Goal: Information Seeking & Learning: Learn about a topic

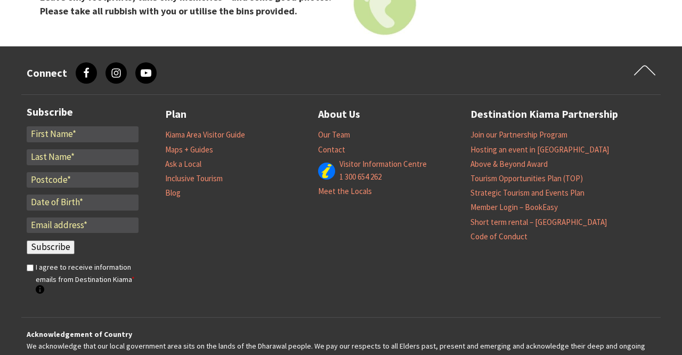
scroll to position [4468, 0]
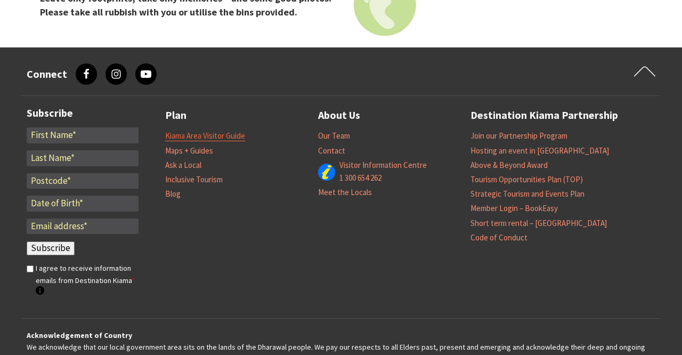
click at [237, 131] on link "Kiama Area Visitor Guide" at bounding box center [205, 136] width 80 height 11
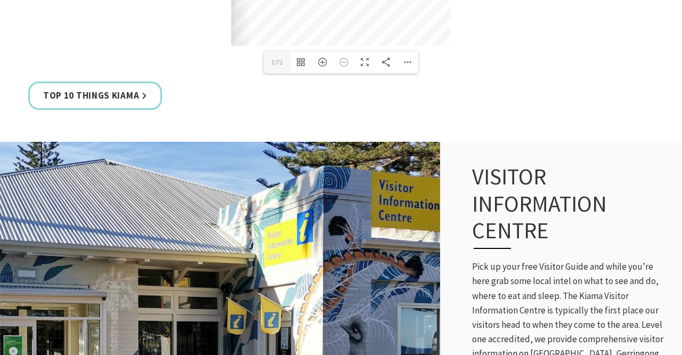
scroll to position [668, 0]
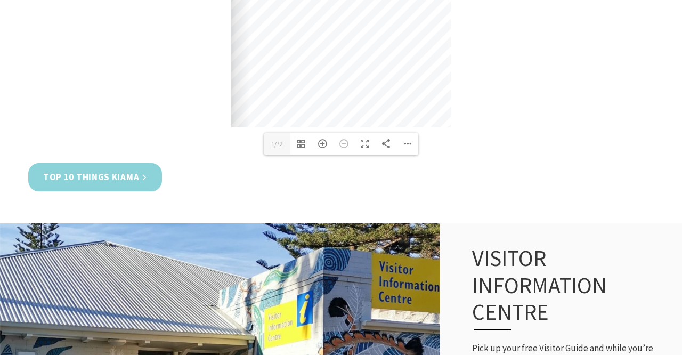
click at [110, 172] on link "Top 10 Things Kiama" at bounding box center [95, 177] width 134 height 28
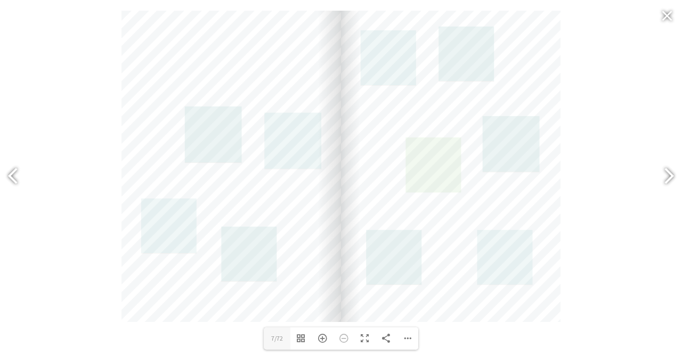
click at [423, 158] on link at bounding box center [433, 164] width 55 height 55
click at [389, 67] on link at bounding box center [388, 57] width 55 height 55
click at [521, 148] on link at bounding box center [511, 144] width 57 height 56
click at [295, 143] on link at bounding box center [293, 141] width 57 height 56
click at [426, 159] on link at bounding box center [433, 164] width 55 height 55
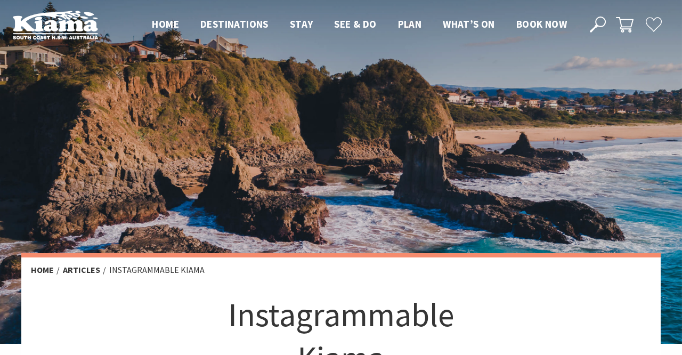
scroll to position [2, 0]
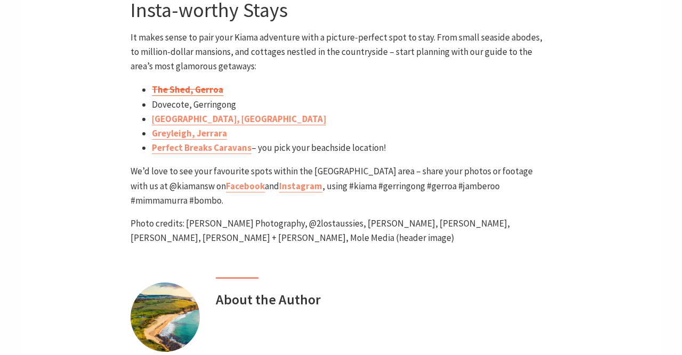
scroll to position [4614, 0]
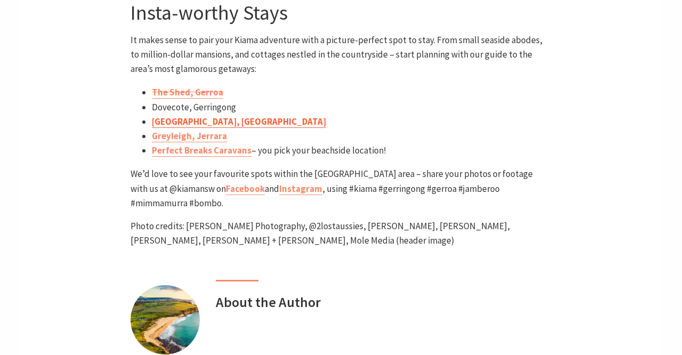
click at [247, 116] on link "Cedar Springs, Saddleback Mountain" at bounding box center [239, 122] width 174 height 12
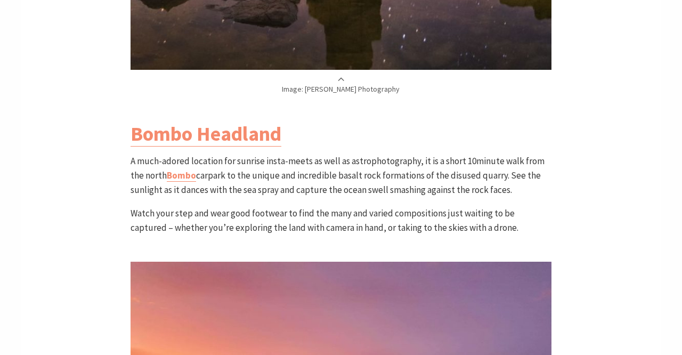
scroll to position [1077, 0]
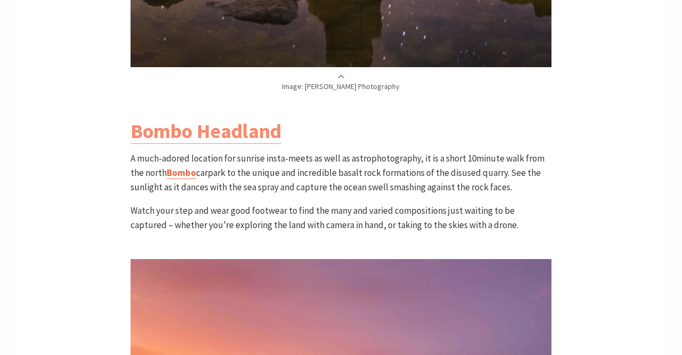
click at [185, 169] on link "Bombo" at bounding box center [181, 173] width 29 height 12
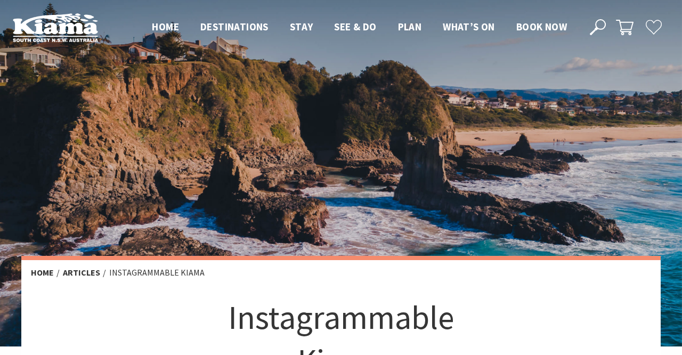
scroll to position [0, 0]
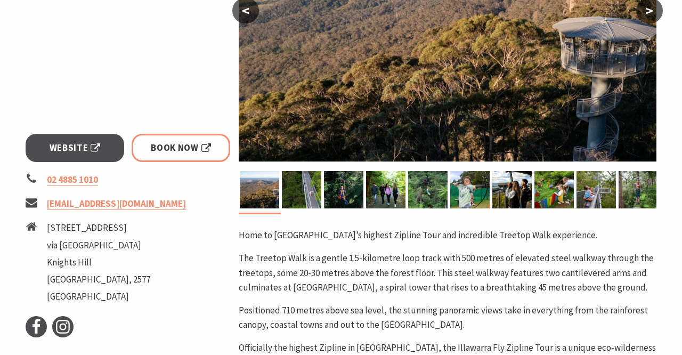
scroll to position [312, 0]
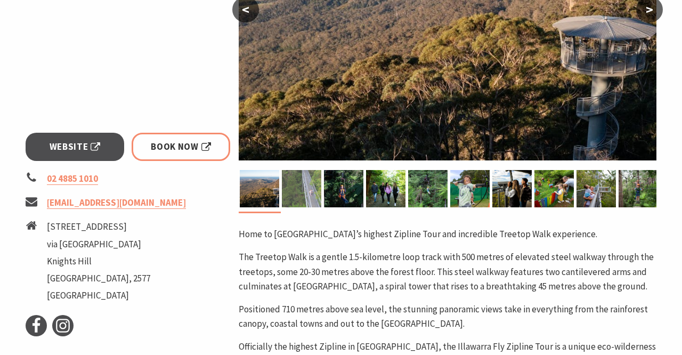
click at [300, 188] on img at bounding box center [301, 188] width 39 height 37
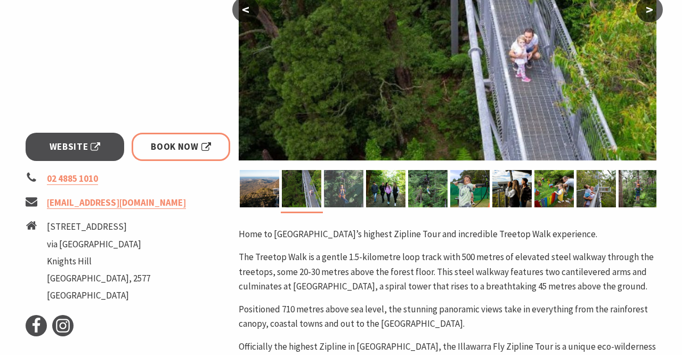
click at [343, 195] on img at bounding box center [343, 188] width 39 height 37
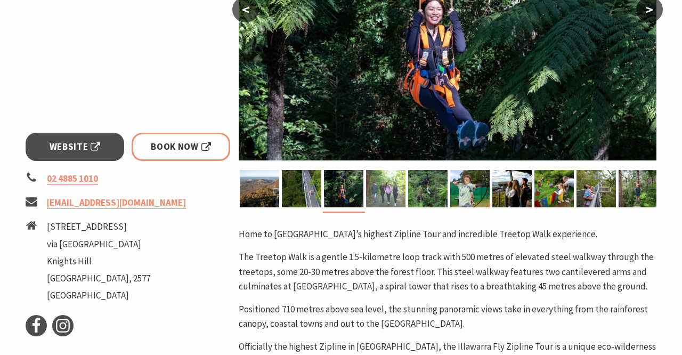
click at [386, 196] on img at bounding box center [385, 188] width 39 height 37
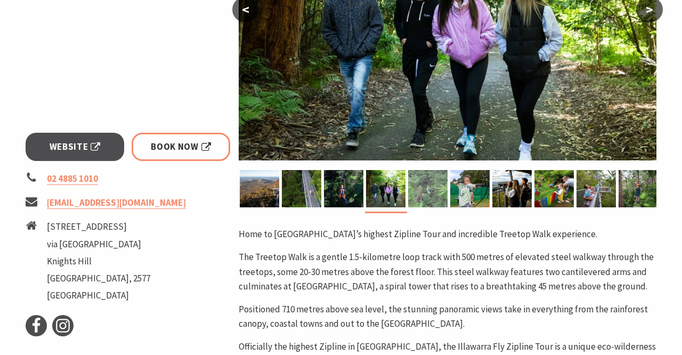
click at [424, 192] on img at bounding box center [427, 188] width 39 height 37
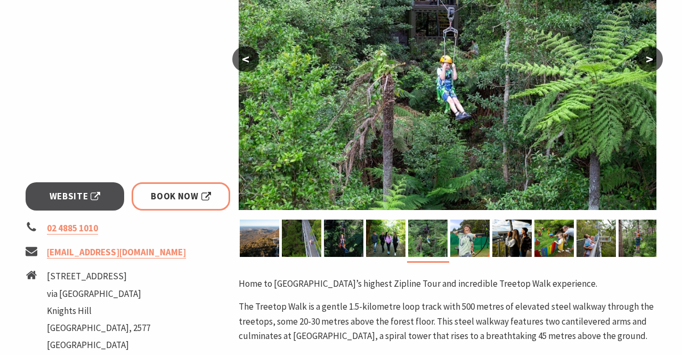
scroll to position [257, 0]
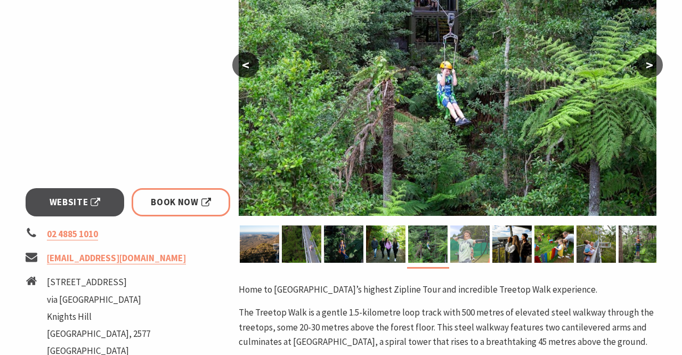
click at [473, 248] on img at bounding box center [469, 243] width 39 height 37
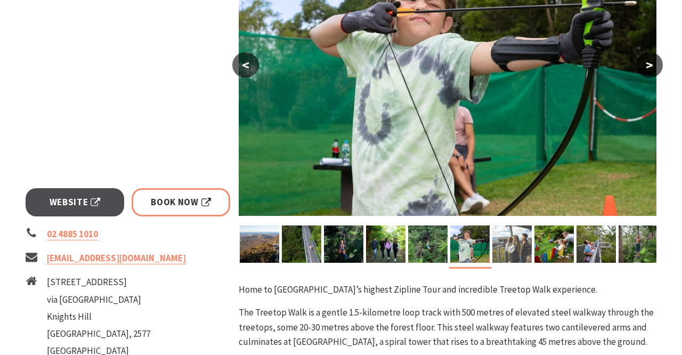
click at [511, 247] on img at bounding box center [511, 243] width 39 height 37
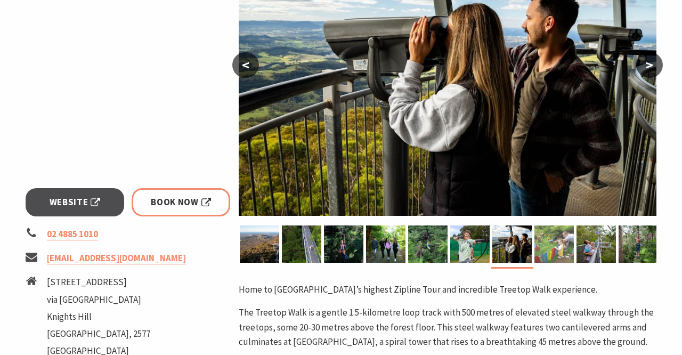
click at [551, 247] on img at bounding box center [554, 243] width 39 height 37
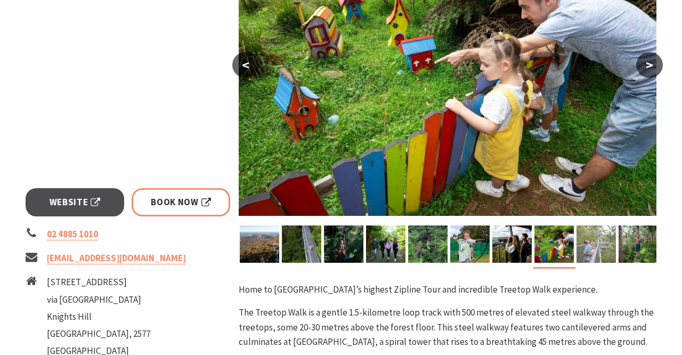
click at [592, 242] on img at bounding box center [596, 243] width 39 height 37
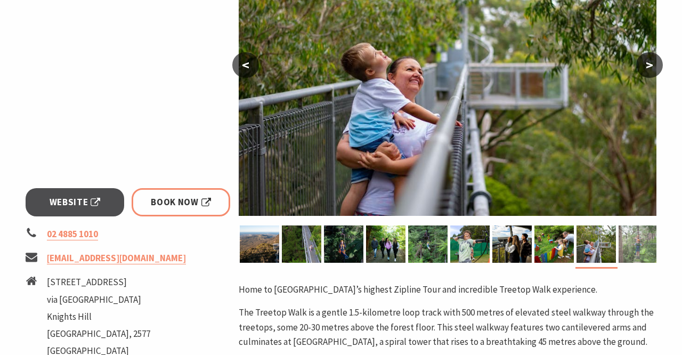
click at [629, 247] on img at bounding box center [638, 243] width 39 height 37
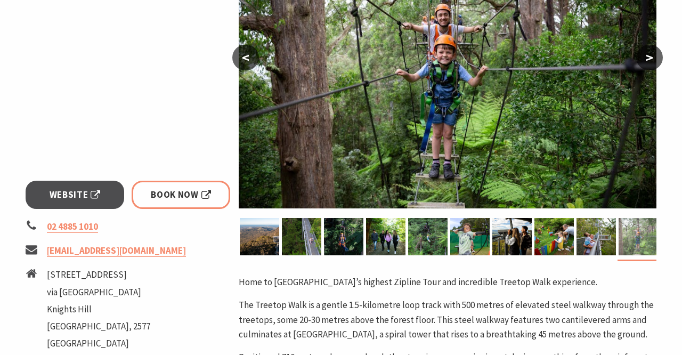
scroll to position [270, 0]
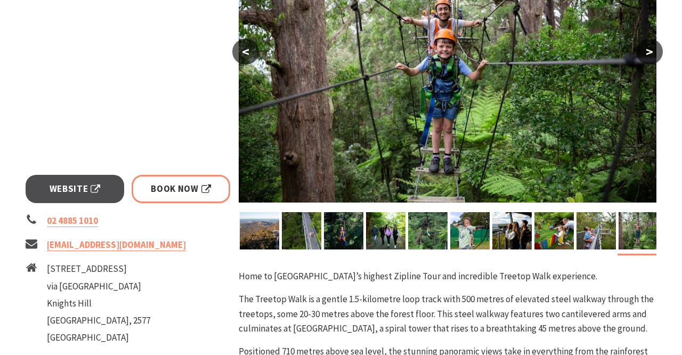
click at [647, 48] on button ">" at bounding box center [649, 52] width 27 height 26
click at [241, 51] on button "<" at bounding box center [245, 52] width 27 height 26
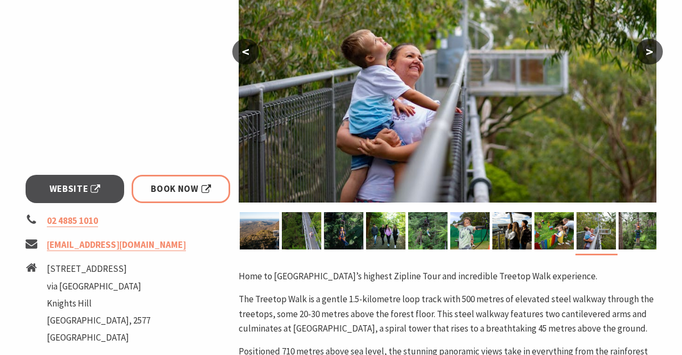
click at [241, 51] on button "<" at bounding box center [245, 52] width 27 height 26
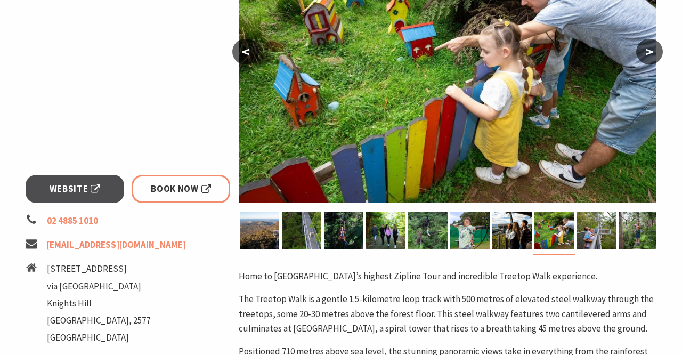
click at [240, 51] on button "<" at bounding box center [245, 52] width 27 height 26
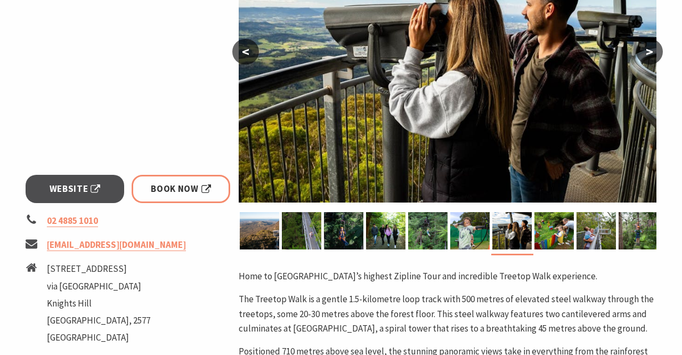
click at [241, 51] on button "<" at bounding box center [245, 52] width 27 height 26
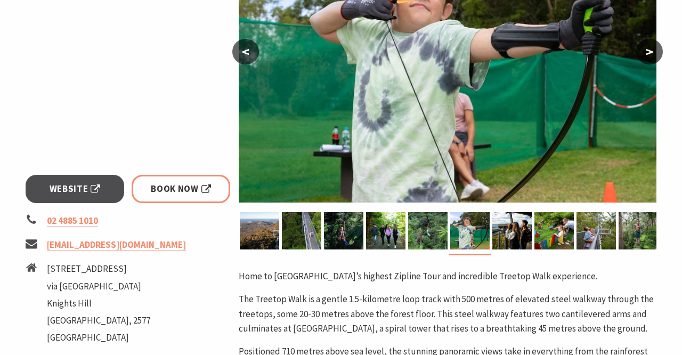
click at [241, 51] on button "<" at bounding box center [245, 52] width 27 height 26
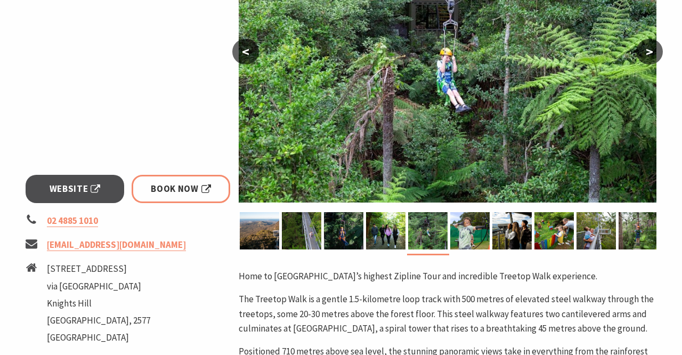
click at [241, 51] on button "<" at bounding box center [245, 52] width 27 height 26
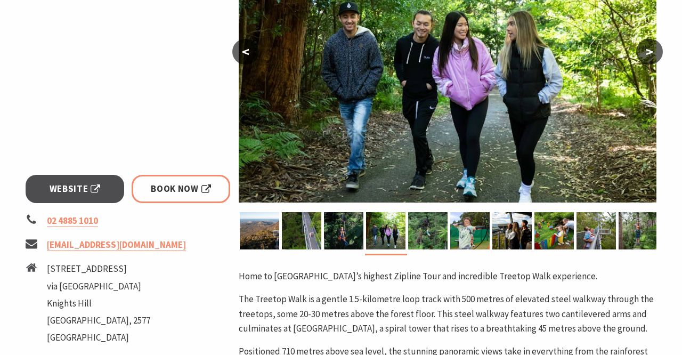
click at [240, 51] on button "<" at bounding box center [245, 52] width 27 height 26
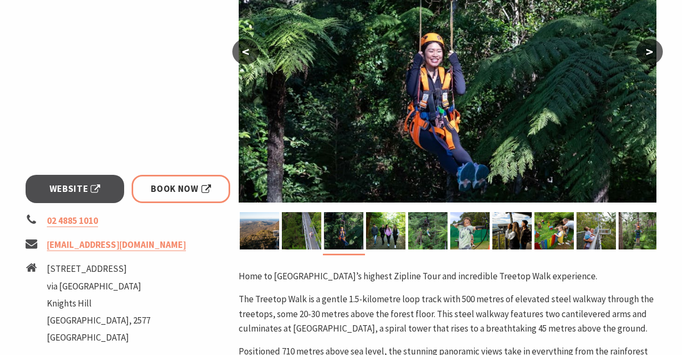
click at [240, 51] on button "<" at bounding box center [245, 52] width 27 height 26
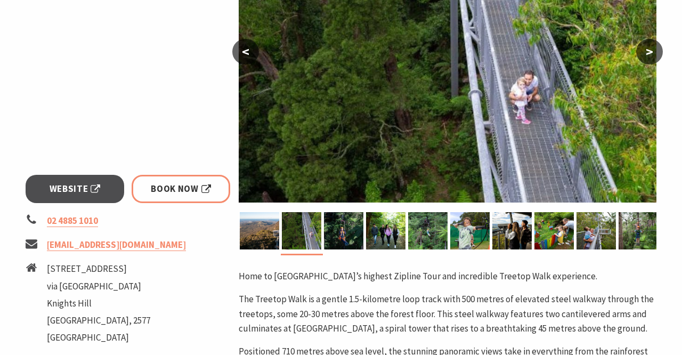
click at [240, 51] on button "<" at bounding box center [245, 52] width 27 height 26
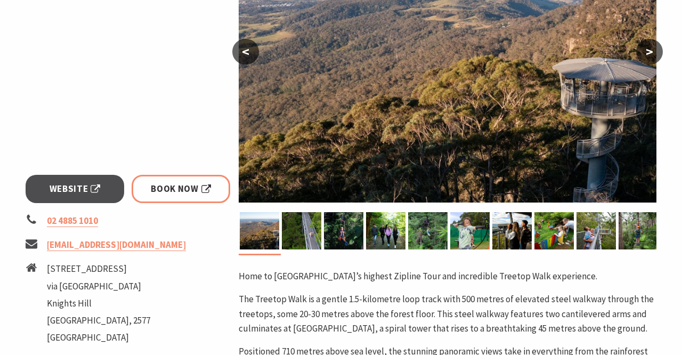
click at [240, 51] on button "<" at bounding box center [245, 52] width 27 height 26
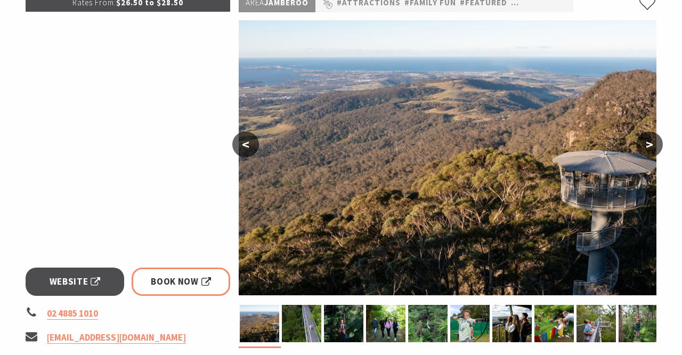
scroll to position [187, 0]
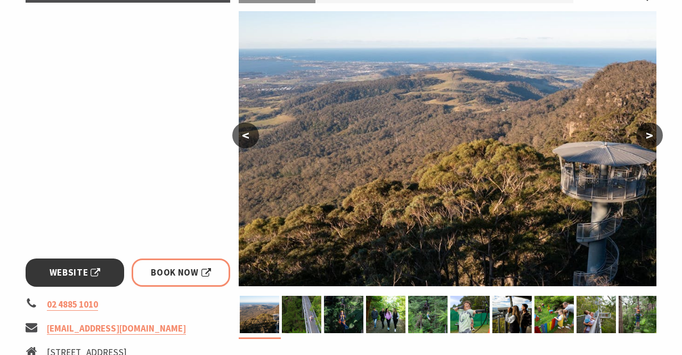
click at [80, 271] on span "Website" at bounding box center [75, 272] width 51 height 14
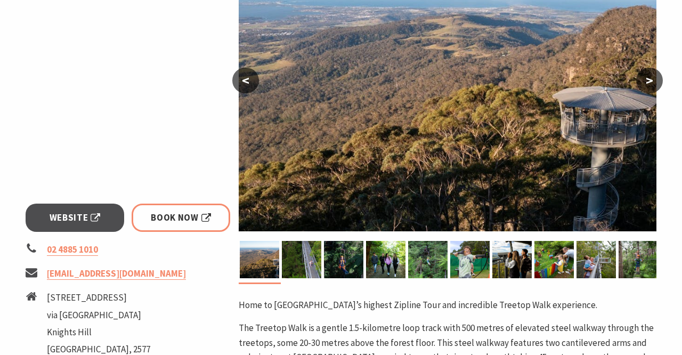
scroll to position [236, 0]
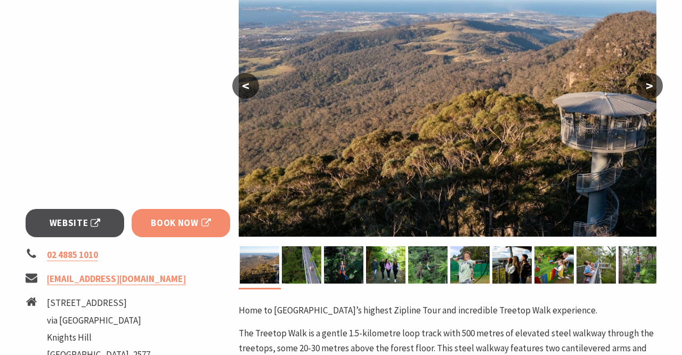
click at [172, 221] on span "Book Now" at bounding box center [181, 223] width 60 height 14
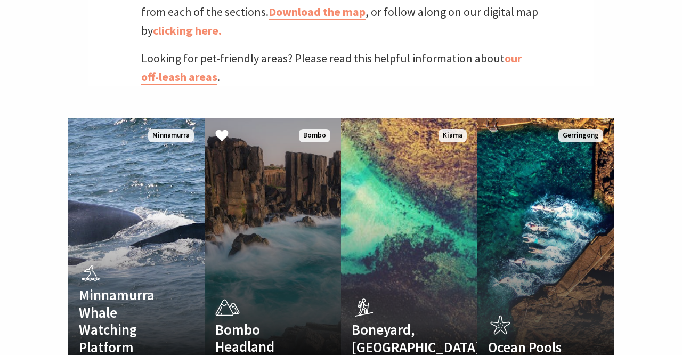
scroll to position [618, 0]
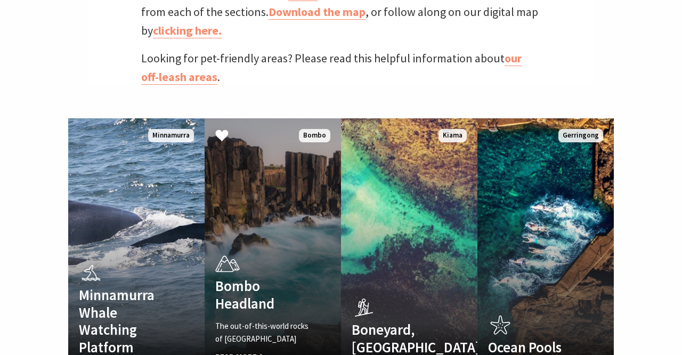
click at [250, 351] on span "Read More" at bounding box center [262, 357] width 95 height 13
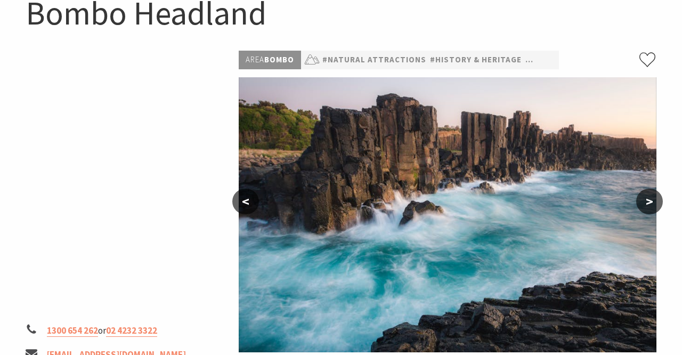
scroll to position [120, 0]
click at [648, 201] on button ">" at bounding box center [649, 202] width 27 height 26
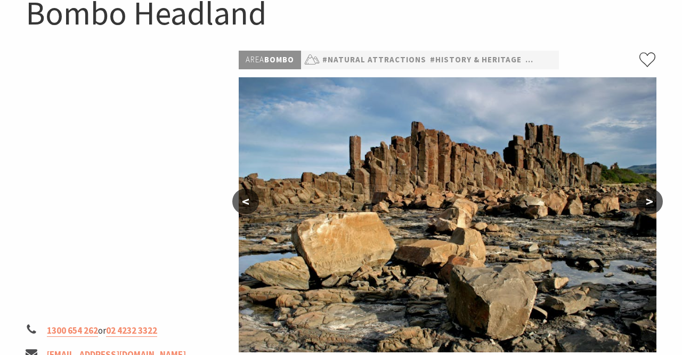
click at [648, 201] on button ">" at bounding box center [649, 202] width 27 height 26
click at [243, 199] on button "<" at bounding box center [245, 202] width 27 height 26
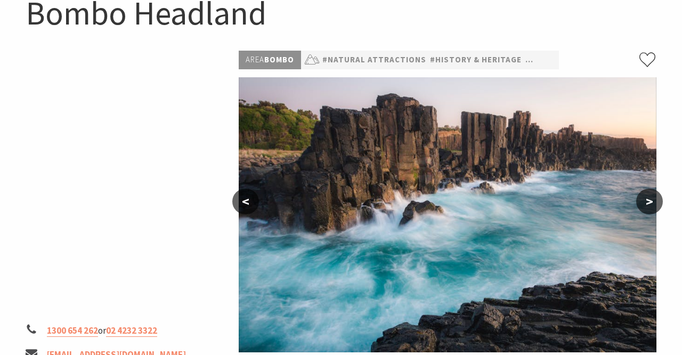
click at [243, 199] on button "<" at bounding box center [245, 202] width 27 height 26
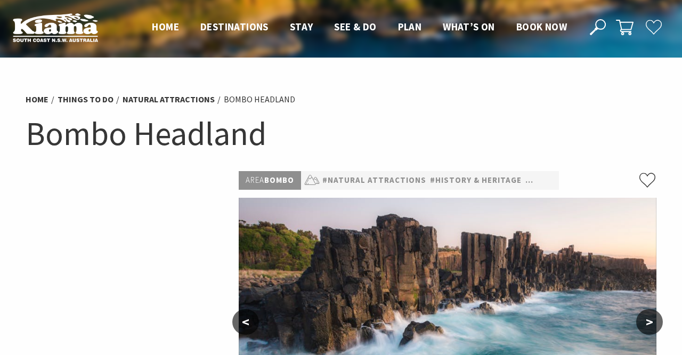
scroll to position [0, 0]
click at [351, 181] on link "#Natural Attractions" at bounding box center [374, 180] width 104 height 13
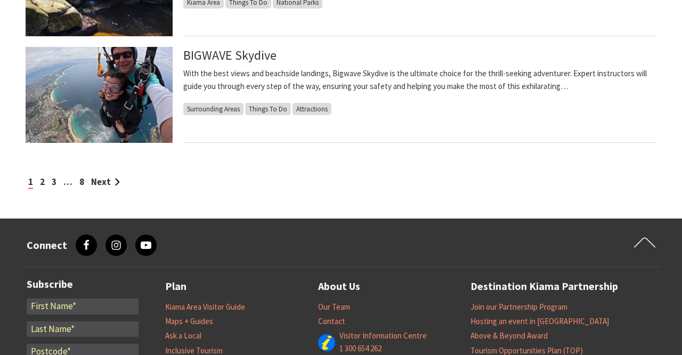
scroll to position [1025, 0]
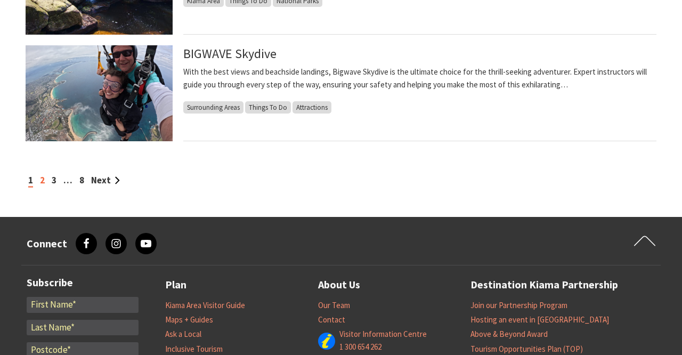
click at [42, 181] on link "2" at bounding box center [42, 180] width 5 height 12
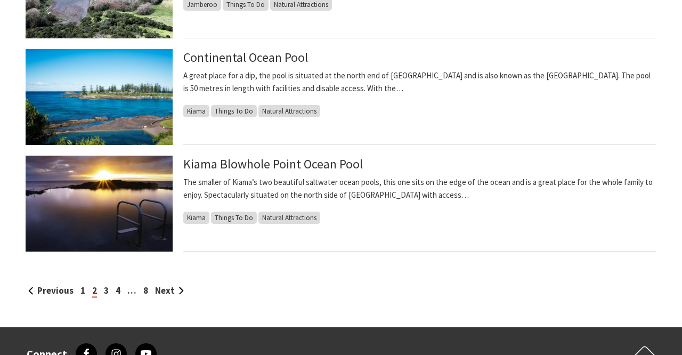
scroll to position [919, 0]
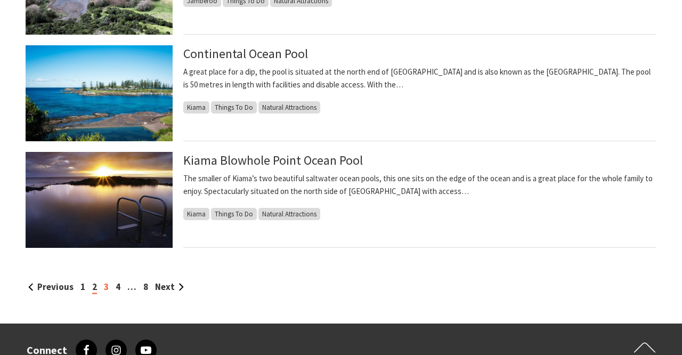
click at [105, 285] on link "3" at bounding box center [106, 287] width 5 height 12
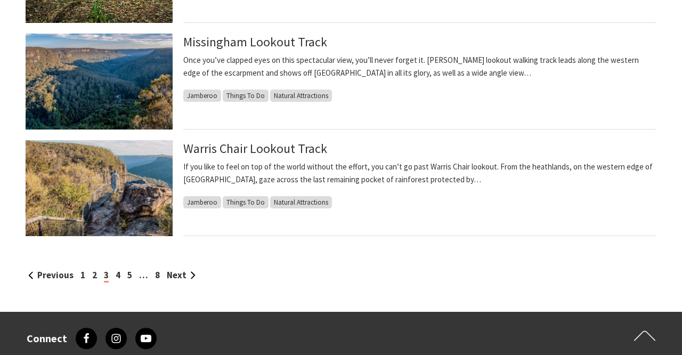
scroll to position [1072, 0]
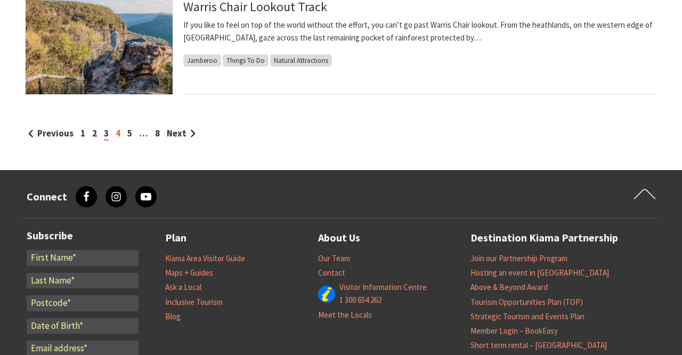
click at [116, 135] on link "4" at bounding box center [118, 133] width 5 height 12
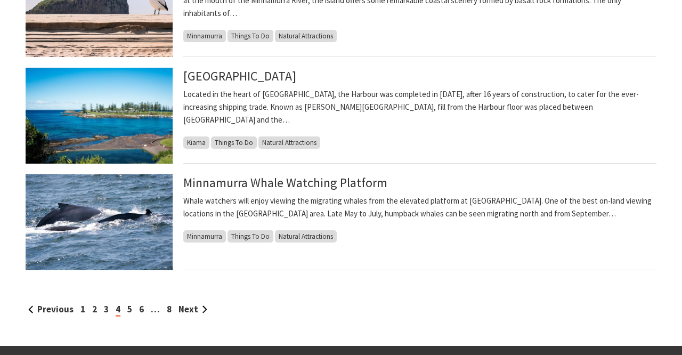
scroll to position [897, 0]
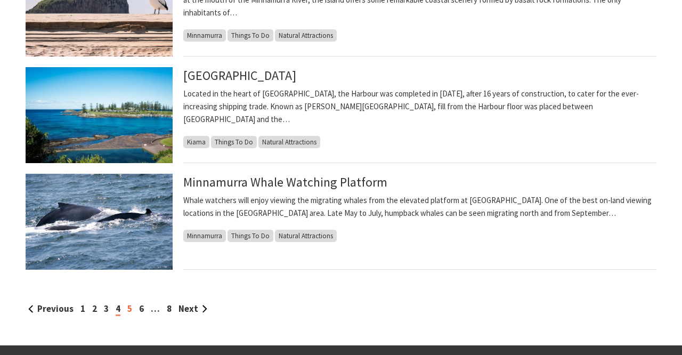
click at [130, 309] on link "5" at bounding box center [129, 309] width 5 height 12
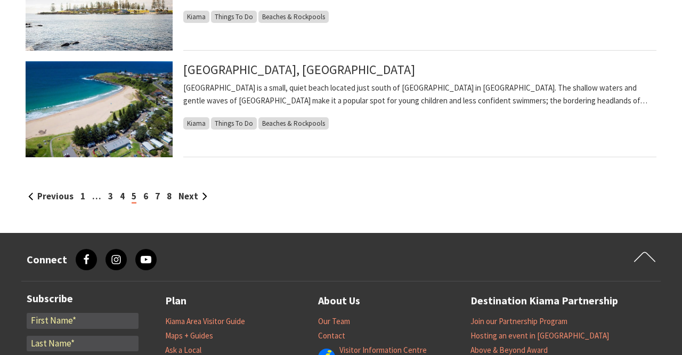
scroll to position [1019, 0]
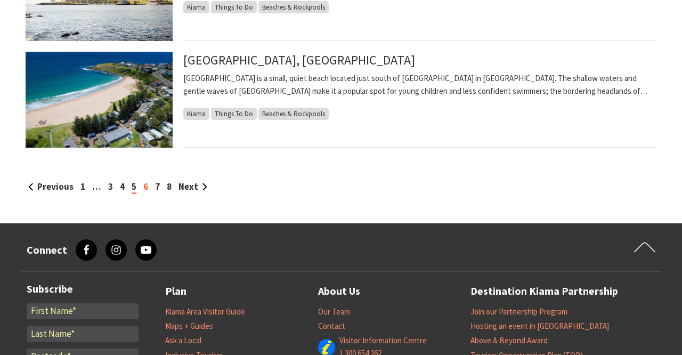
click at [145, 187] on link "6" at bounding box center [145, 187] width 5 height 12
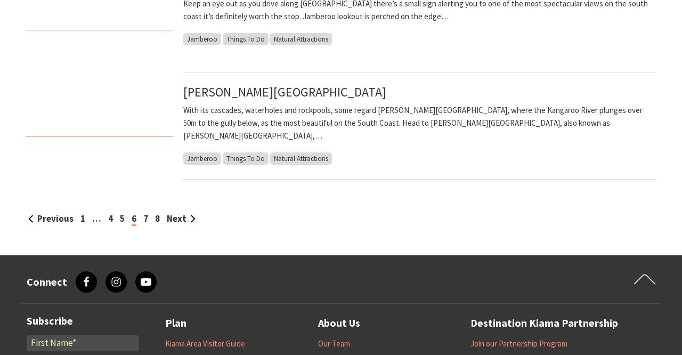
scroll to position [998, 0]
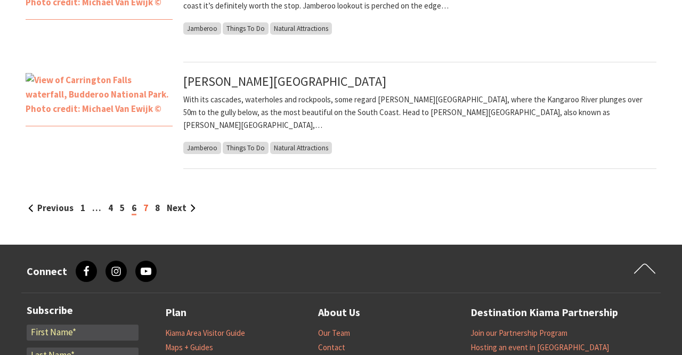
click at [145, 208] on link "7" at bounding box center [145, 208] width 5 height 12
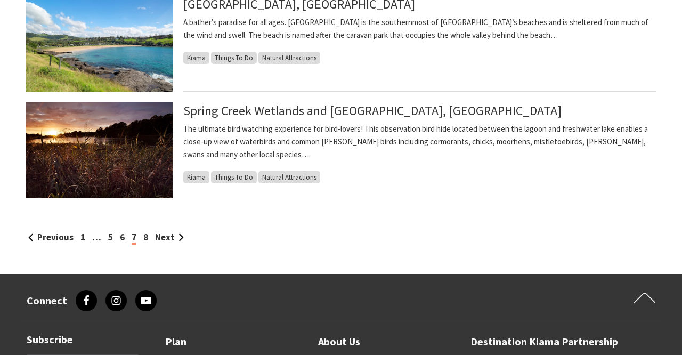
scroll to position [969, 0]
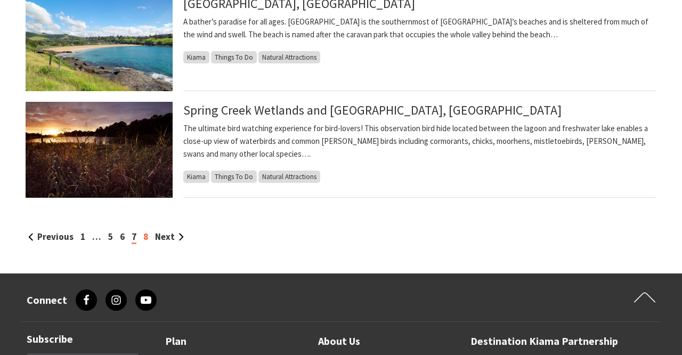
click at [145, 236] on link "8" at bounding box center [145, 237] width 5 height 12
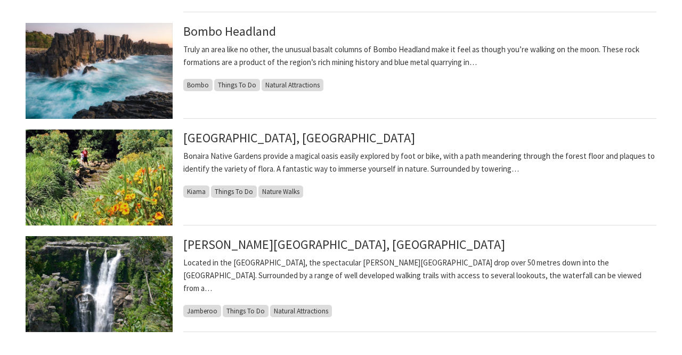
scroll to position [408, 0]
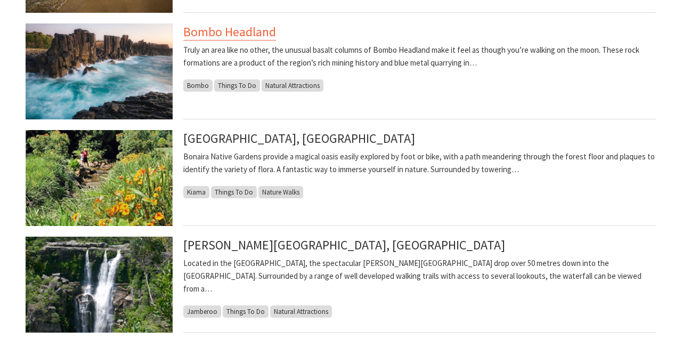
click at [243, 32] on link "Bombo Headland" at bounding box center [229, 31] width 93 height 17
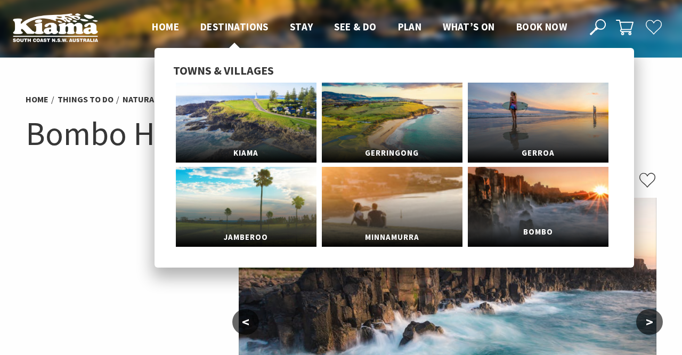
click at [565, 209] on link "Bombo" at bounding box center [538, 207] width 141 height 80
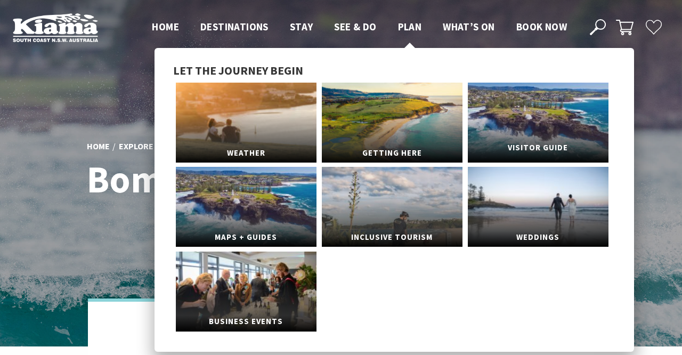
click at [563, 126] on link "Visitor Guide" at bounding box center [538, 123] width 141 height 80
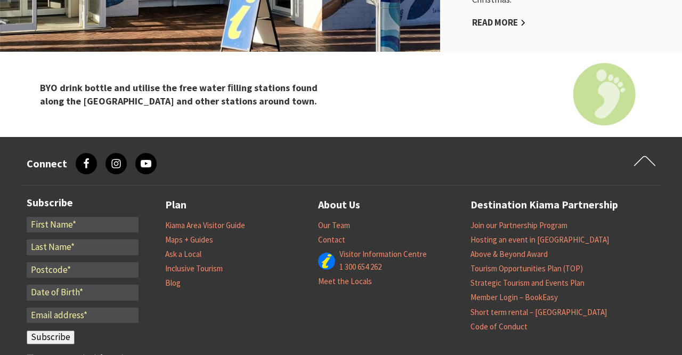
scroll to position [1171, 0]
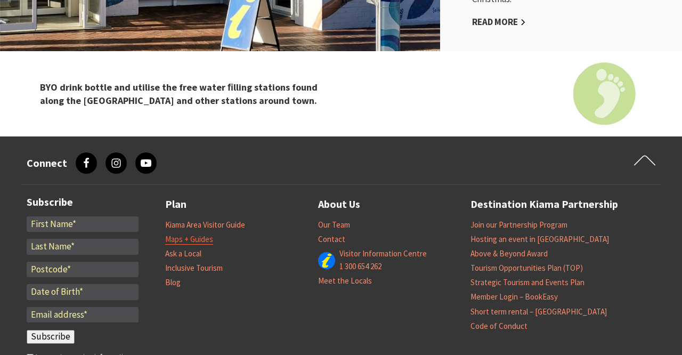
click at [205, 234] on link "Maps + Guides" at bounding box center [189, 239] width 48 height 11
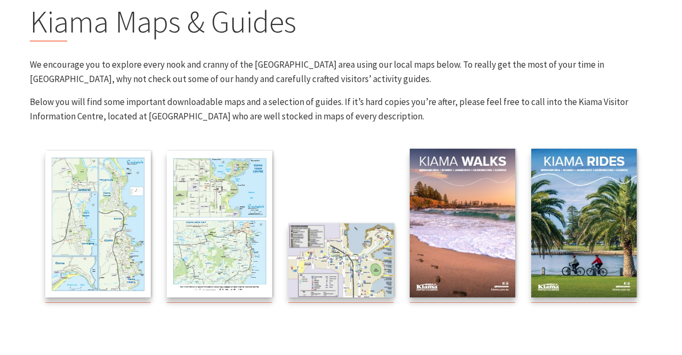
scroll to position [110, 0]
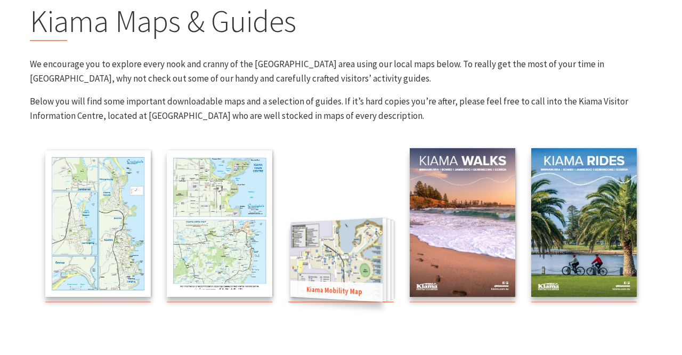
click at [356, 248] on img at bounding box center [336, 259] width 92 height 84
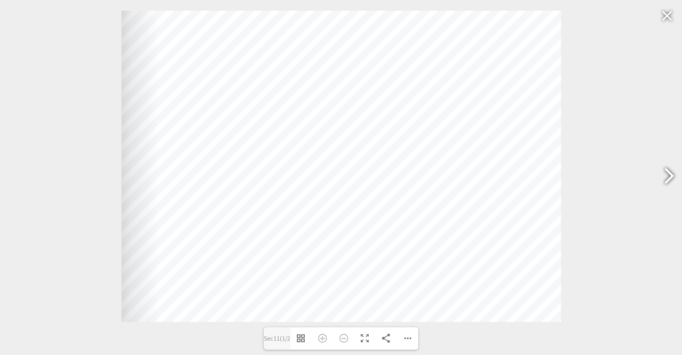
click at [673, 171] on div at bounding box center [664, 177] width 25 height 39
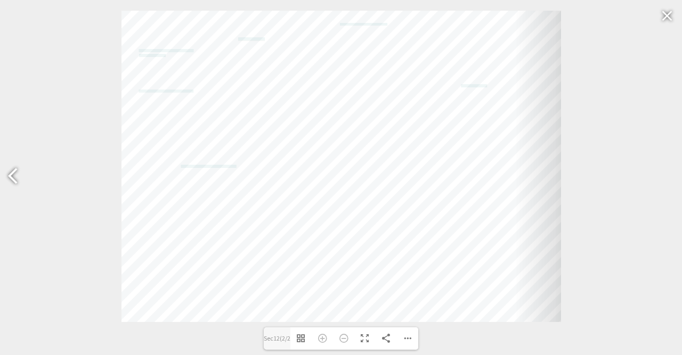
scroll to position [103, 0]
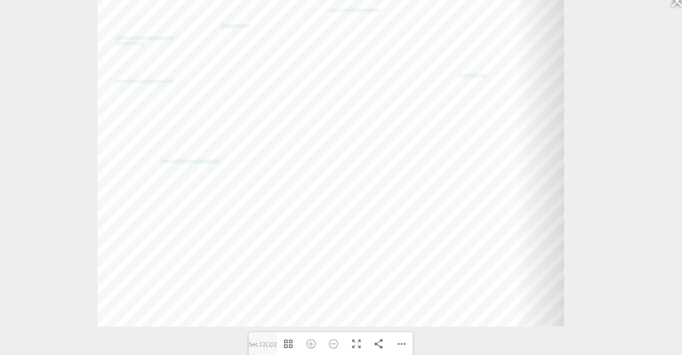
click at [465, 186] on div "council@kiama.nsw.gov.au Email: tourism@kiama.com.au www.kiama.com.au Email: fh…" at bounding box center [342, 166] width 440 height 311
type input "Sec11"
